Goal: Communication & Community: Answer question/provide support

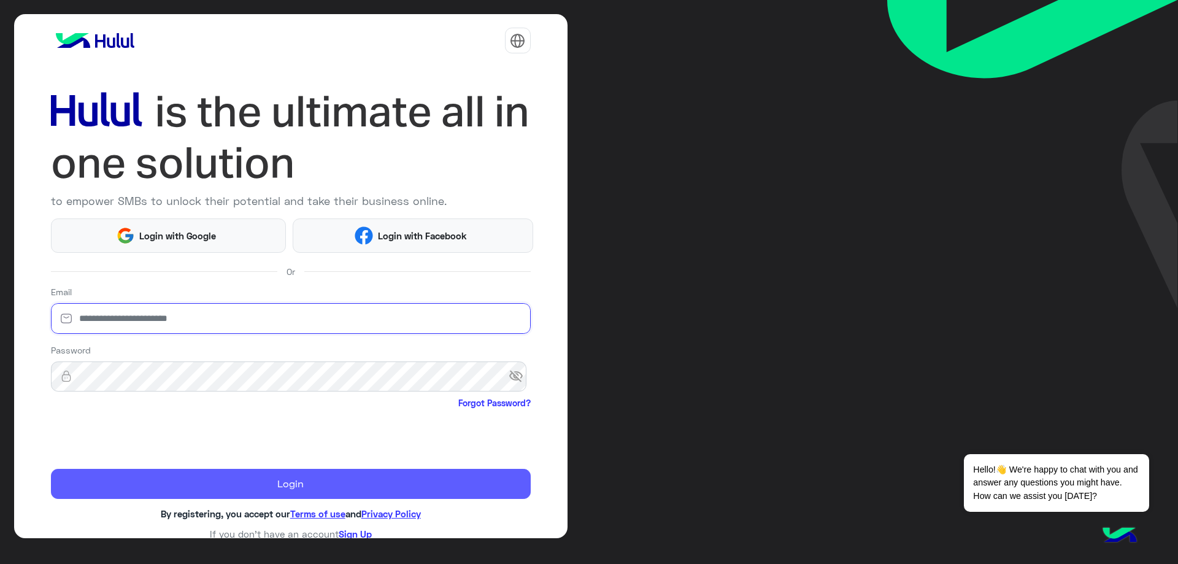
type input "**********"
click at [198, 472] on button "Login" at bounding box center [291, 484] width 480 height 31
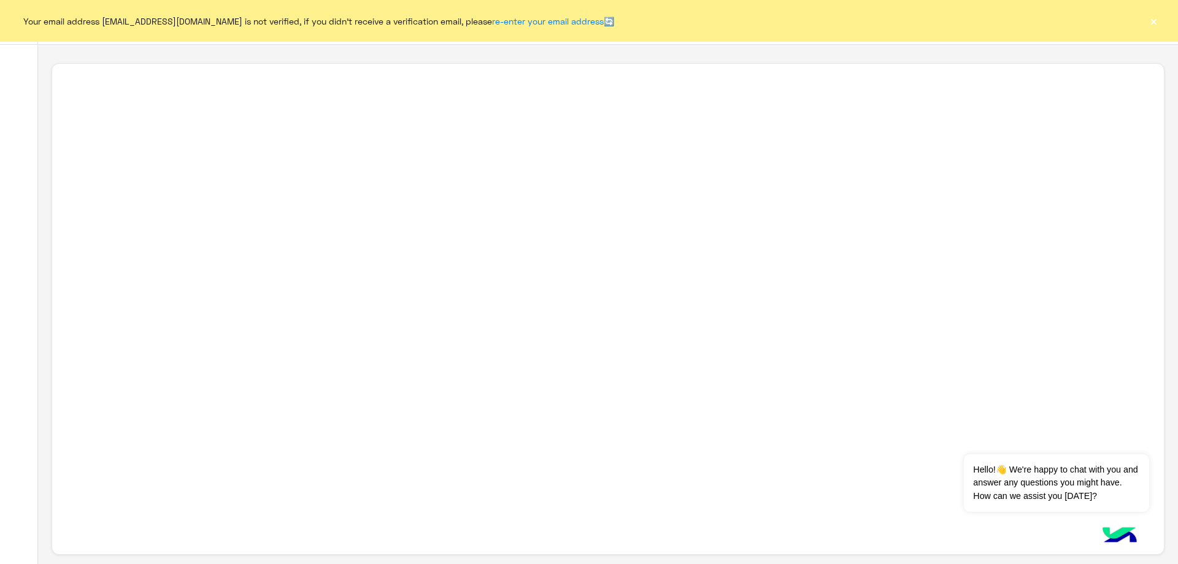
click at [1151, 23] on button "×" at bounding box center [1153, 21] width 12 height 12
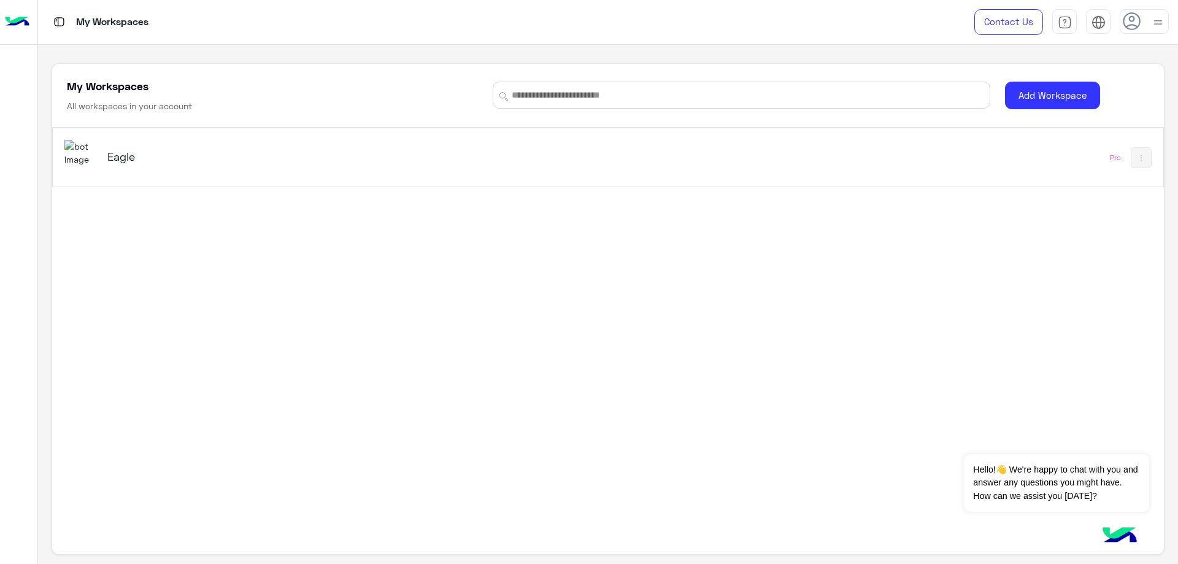
click at [111, 156] on h5 "Eagle" at bounding box center [302, 156] width 391 height 15
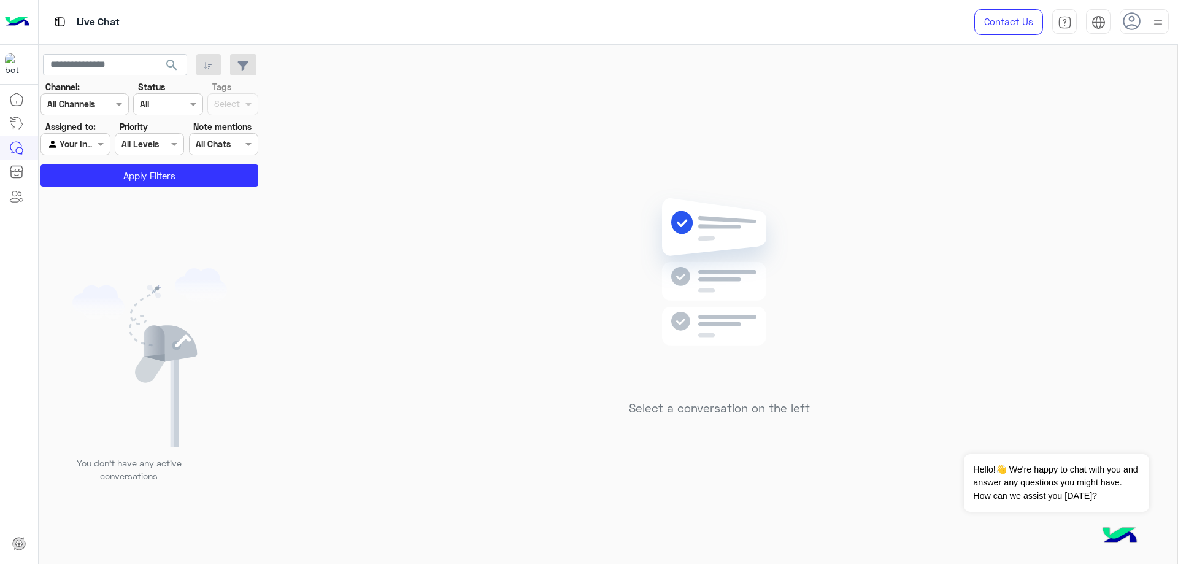
click at [1137, 20] on icon at bounding box center [1132, 21] width 18 height 18
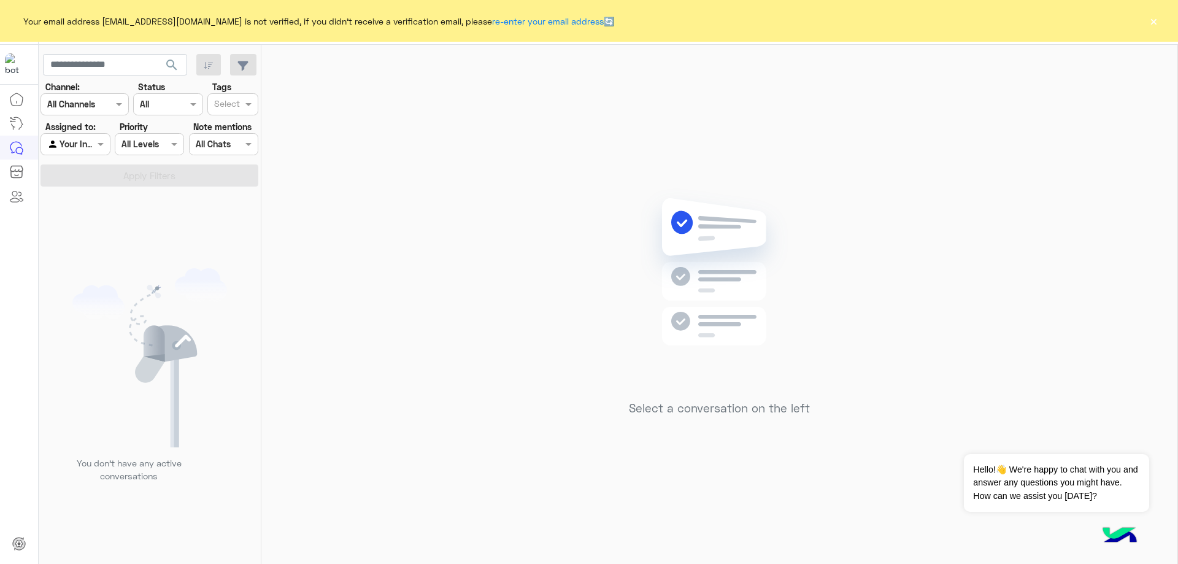
click at [1147, 18] on button "×" at bounding box center [1153, 21] width 12 height 12
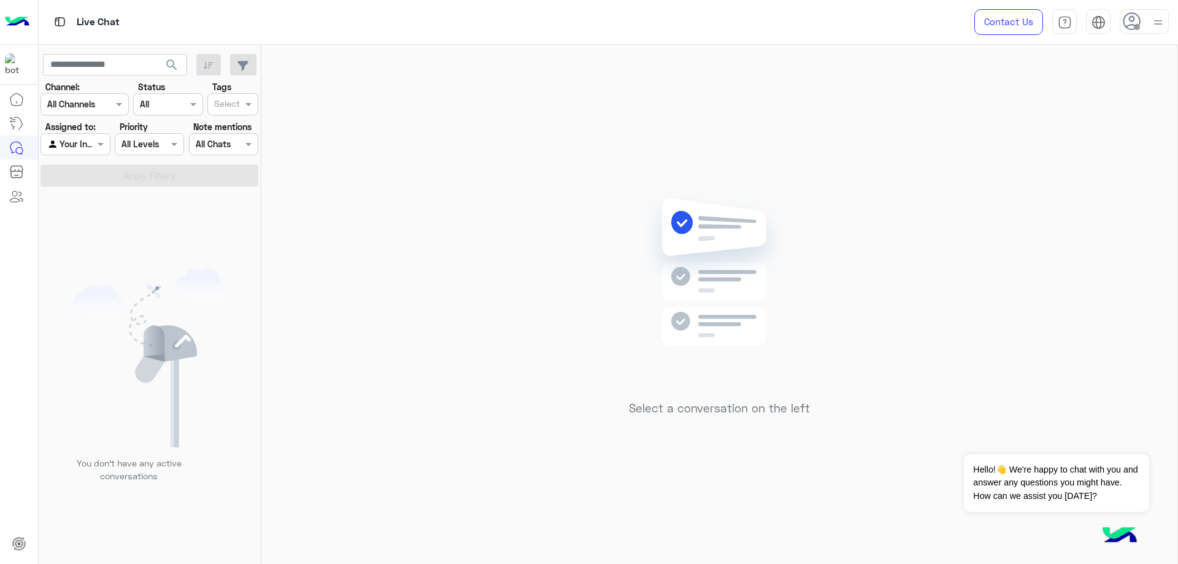
click at [1131, 26] on icon at bounding box center [1132, 21] width 18 height 18
click at [1123, 90] on label "Online" at bounding box center [1092, 94] width 134 height 22
click at [887, 121] on div "Select a conversation on the left" at bounding box center [719, 307] width 916 height 524
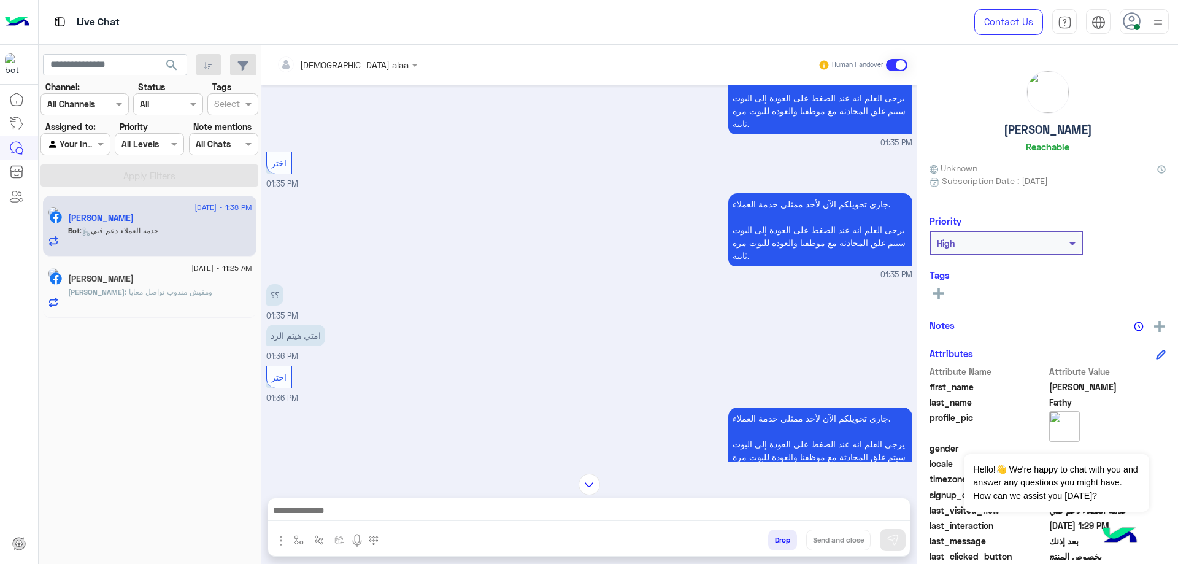
scroll to position [2186, 0]
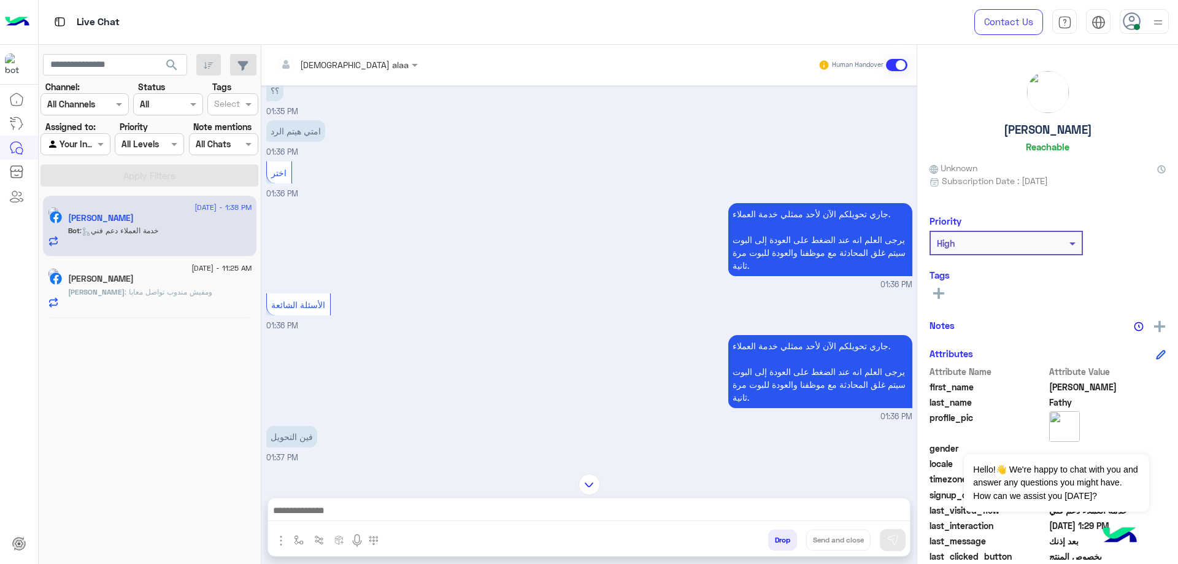
click at [771, 541] on button "Drop" at bounding box center [782, 539] width 29 height 21
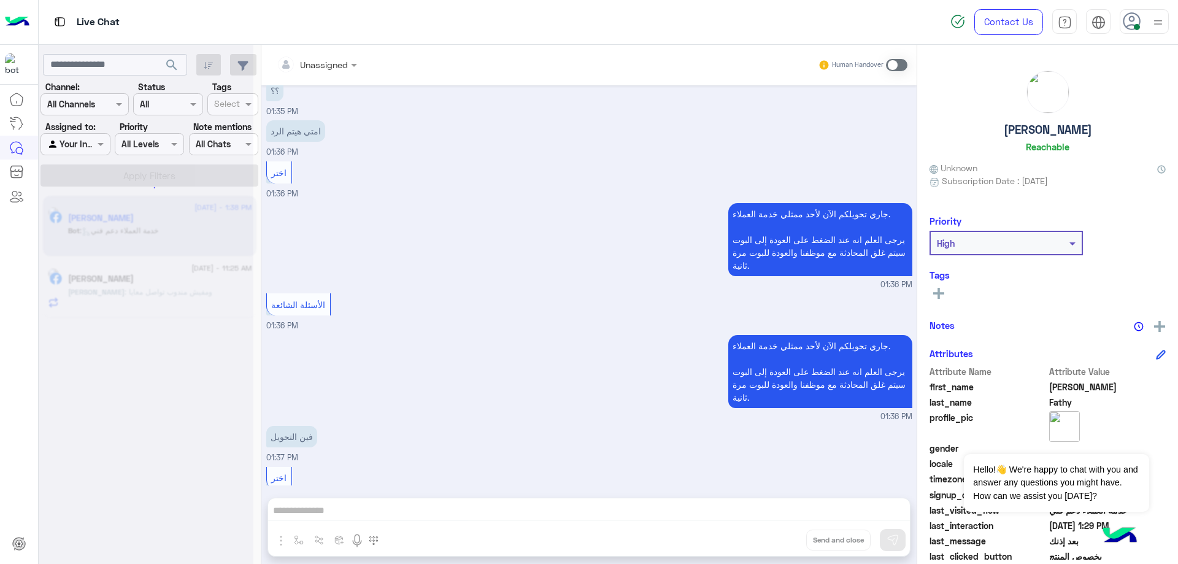
scroll to position [2311, 0]
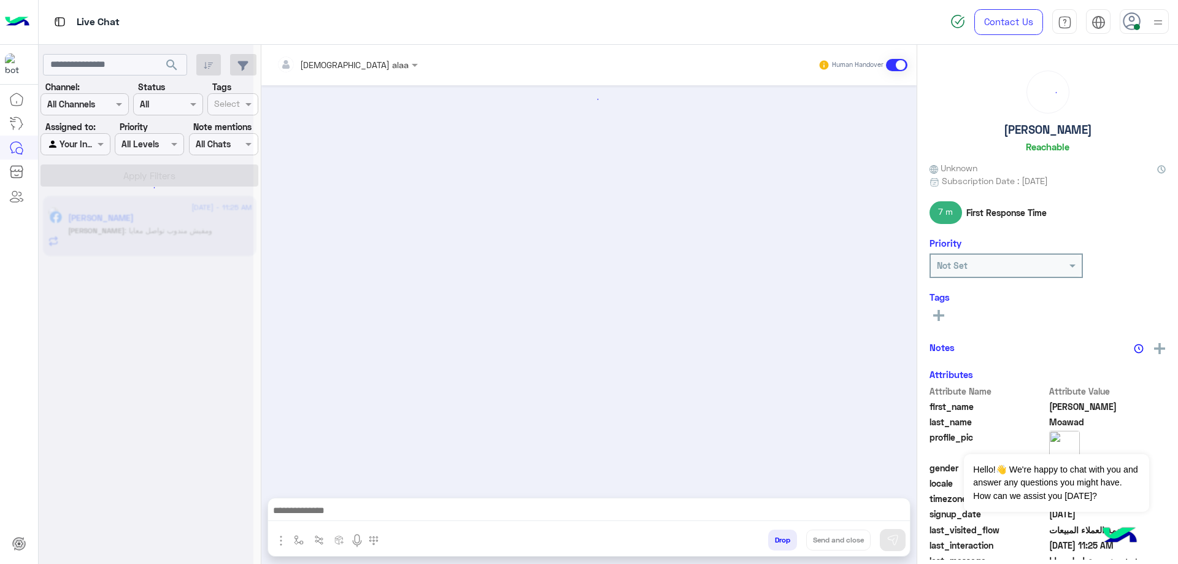
scroll to position [396, 0]
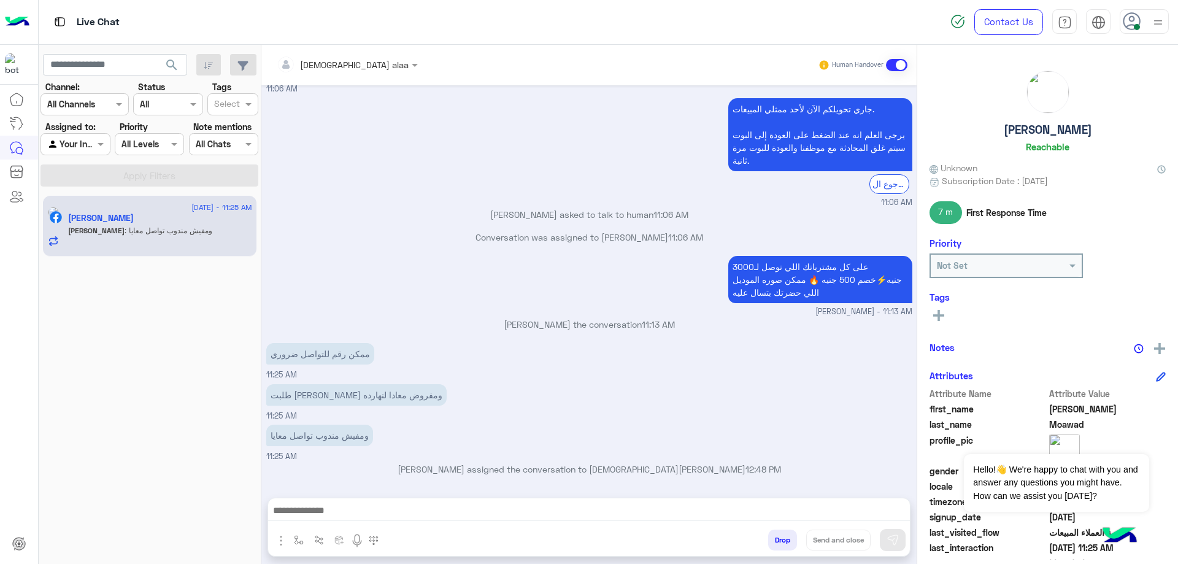
click at [787, 543] on button "Drop" at bounding box center [782, 539] width 29 height 21
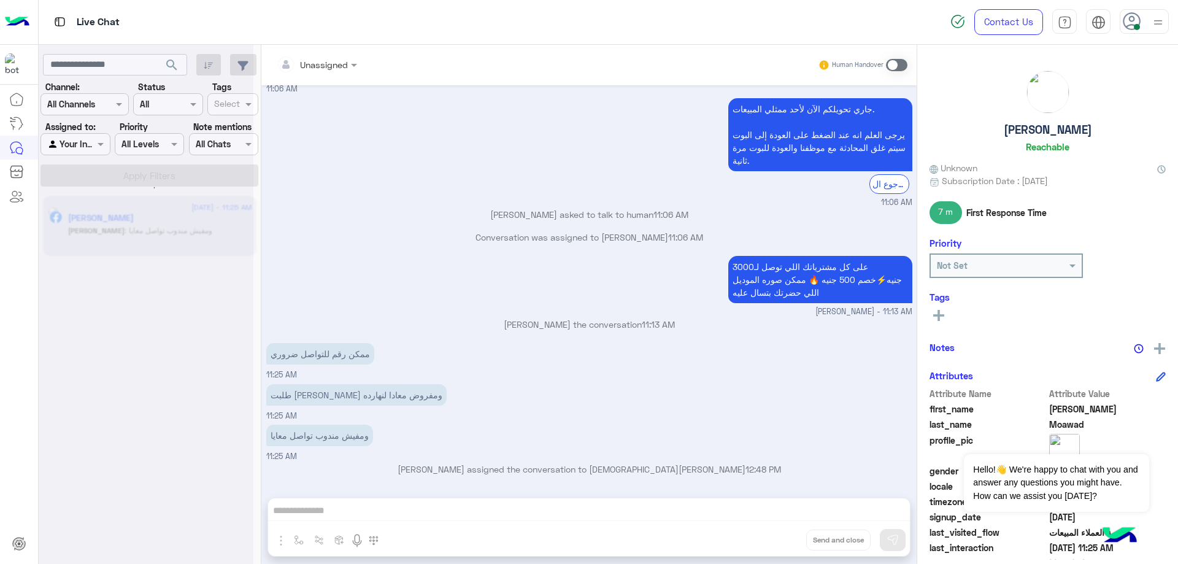
scroll to position [418, 0]
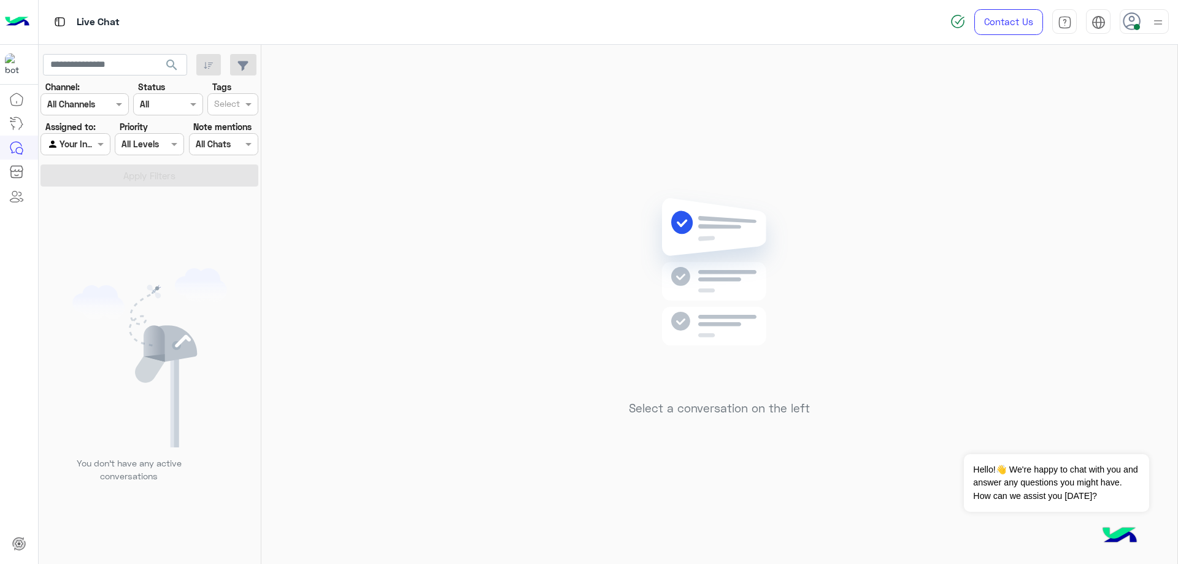
click at [1126, 20] on icon at bounding box center [1132, 21] width 18 height 18
click at [1125, 171] on label "Offline" at bounding box center [1092, 174] width 134 height 22
